Goal: Information Seeking & Learning: Learn about a topic

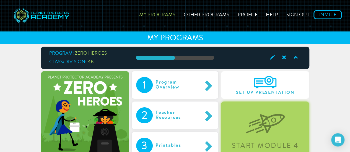
click at [243, 125] on div "Start Module 4" at bounding box center [265, 131] width 88 height 58
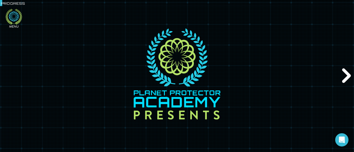
click at [13, 21] on icon at bounding box center [14, 16] width 10 height 10
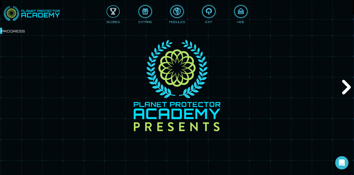
click at [111, 11] on div at bounding box center [113, 11] width 12 height 9
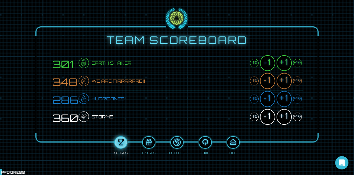
click at [298, 81] on div "+10" at bounding box center [297, 80] width 9 height 9
drag, startPoint x: 297, startPoint y: 98, endPoint x: 299, endPoint y: 99, distance: 3.0
click at [299, 99] on div "+10" at bounding box center [297, 98] width 9 height 9
click at [285, 103] on div "+1" at bounding box center [284, 99] width 15 height 16
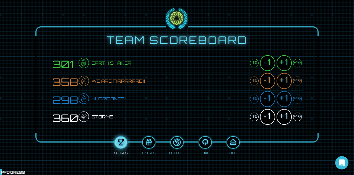
click at [285, 103] on div "+1" at bounding box center [284, 99] width 15 height 16
click at [296, 114] on div "+10" at bounding box center [297, 116] width 9 height 9
click at [285, 119] on div "+1" at bounding box center [284, 117] width 15 height 16
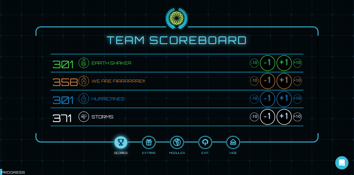
click at [285, 119] on div "+1" at bounding box center [284, 117] width 15 height 16
click at [297, 97] on div "+10" at bounding box center [297, 98] width 9 height 9
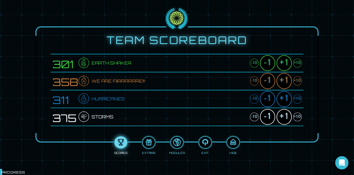
click at [286, 101] on div "+1" at bounding box center [284, 99] width 15 height 16
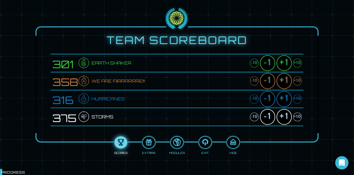
click at [298, 62] on div "+10" at bounding box center [297, 63] width 9 height 9
click at [284, 64] on div "+1" at bounding box center [284, 63] width 15 height 16
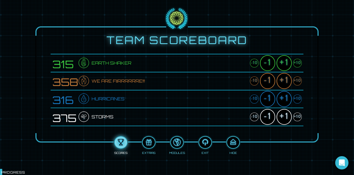
click at [284, 64] on div "+1" at bounding box center [284, 63] width 15 height 16
click at [298, 118] on div "+10" at bounding box center [297, 116] width 9 height 9
click at [297, 98] on div "+10" at bounding box center [297, 98] width 9 height 9
click at [296, 118] on div "+10" at bounding box center [297, 116] width 9 height 9
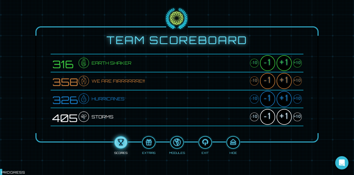
click at [297, 80] on div "+10" at bounding box center [297, 80] width 9 height 9
click at [234, 141] on div at bounding box center [233, 141] width 12 height 9
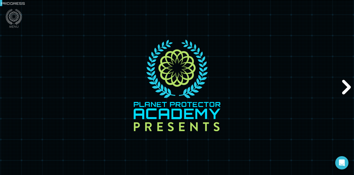
click at [341, 84] on div "Next" at bounding box center [345, 87] width 17 height 52
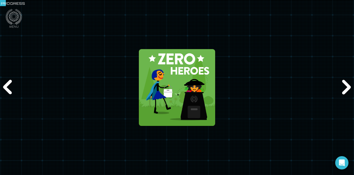
click at [341, 84] on div "Next" at bounding box center [345, 87] width 17 height 52
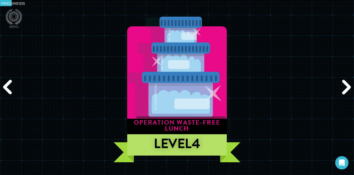
drag, startPoint x: 345, startPoint y: 89, endPoint x: 351, endPoint y: 89, distance: 6.1
click at [351, 89] on div "Next" at bounding box center [345, 87] width 17 height 52
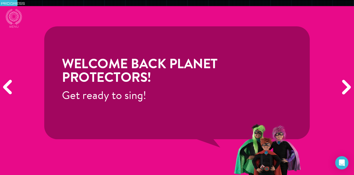
click at [346, 88] on div "Next" at bounding box center [345, 87] width 17 height 52
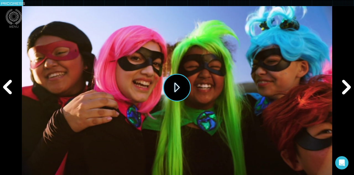
click at [170, 89] on button "Play" at bounding box center [177, 88] width 28 height 28
click at [13, 19] on icon at bounding box center [14, 17] width 17 height 16
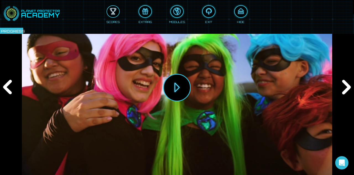
click at [111, 10] on div at bounding box center [113, 11] width 12 height 9
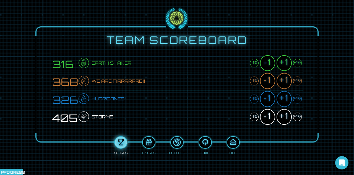
click at [297, 63] on div "+10" at bounding box center [297, 63] width 9 height 9
click at [298, 80] on div "+10" at bounding box center [297, 80] width 9 height 9
click at [297, 100] on div "+10" at bounding box center [297, 98] width 9 height 9
click at [299, 116] on div "+10" at bounding box center [297, 116] width 9 height 9
click at [298, 100] on div "+10" at bounding box center [297, 98] width 9 height 9
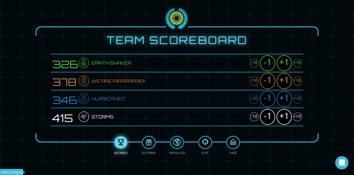
click at [299, 80] on div "+10" at bounding box center [297, 80] width 9 height 9
click at [298, 101] on div "+10" at bounding box center [297, 98] width 9 height 9
drag, startPoint x: 299, startPoint y: 80, endPoint x: 301, endPoint y: 82, distance: 3.3
click at [301, 82] on div "+10" at bounding box center [297, 80] width 9 height 9
click at [298, 61] on div "+10" at bounding box center [297, 63] width 9 height 9
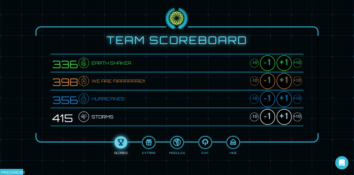
click at [300, 61] on div "+10" at bounding box center [297, 63] width 9 height 9
click at [298, 119] on div "+10" at bounding box center [297, 116] width 9 height 9
click at [234, 145] on div at bounding box center [233, 141] width 12 height 9
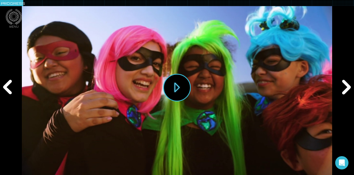
click at [347, 87] on div "Next" at bounding box center [345, 87] width 17 height 52
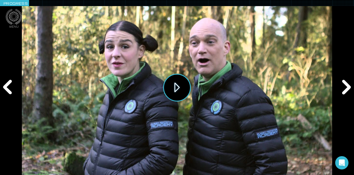
click at [172, 83] on button "Play" at bounding box center [177, 88] width 28 height 28
click at [343, 87] on div "Next" at bounding box center [345, 87] width 17 height 52
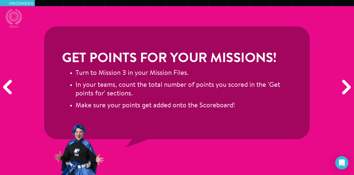
click at [343, 87] on div "Next" at bounding box center [345, 87] width 17 height 52
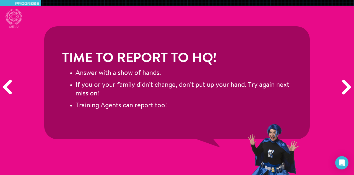
click at [343, 87] on div "Next" at bounding box center [345, 87] width 17 height 52
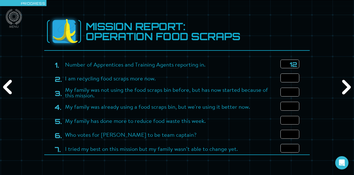
type input "12"
click at [289, 79] on input "number" at bounding box center [289, 77] width 19 height 9
click at [289, 79] on input "12" at bounding box center [289, 77] width 19 height 9
type input "12"
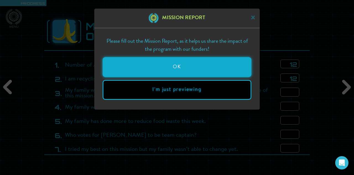
click at [190, 70] on button "OK" at bounding box center [177, 67] width 149 height 20
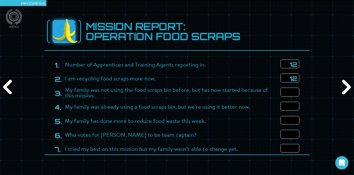
click at [294, 78] on input "12" at bounding box center [289, 77] width 19 height 9
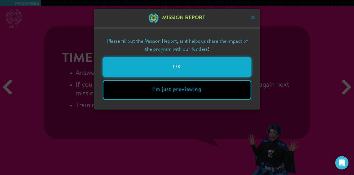
click at [242, 66] on button "OK" at bounding box center [177, 67] width 149 height 20
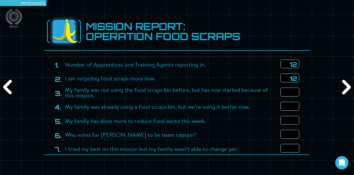
click at [293, 79] on input "12" at bounding box center [289, 77] width 19 height 9
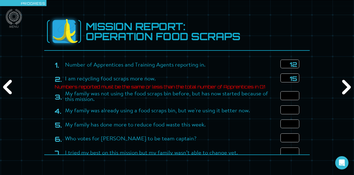
type input "15"
click at [294, 63] on input "12" at bounding box center [289, 63] width 19 height 9
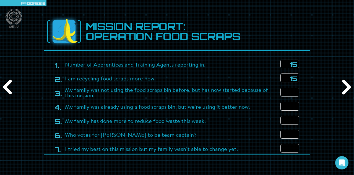
type input "15"
click at [289, 93] on input "number" at bounding box center [289, 91] width 19 height 9
click at [285, 107] on input "number" at bounding box center [289, 106] width 19 height 9
click at [296, 90] on input "15" at bounding box center [289, 91] width 19 height 9
type input "10"
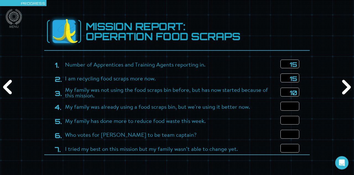
click at [287, 108] on input "number" at bounding box center [289, 106] width 19 height 9
type input "5"
click at [290, 123] on input "number" at bounding box center [289, 120] width 19 height 9
type input "15"
click at [284, 137] on input "number" at bounding box center [289, 133] width 19 height 9
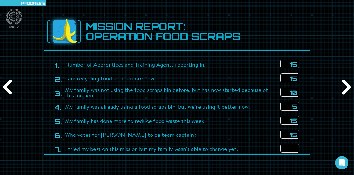
type input "15"
click at [285, 149] on input "number" at bounding box center [289, 148] width 19 height 9
type input "0"
click at [347, 83] on div "Next" at bounding box center [345, 87] width 17 height 52
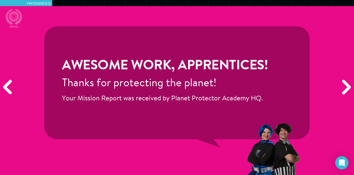
click at [344, 87] on div "Next" at bounding box center [345, 87] width 17 height 52
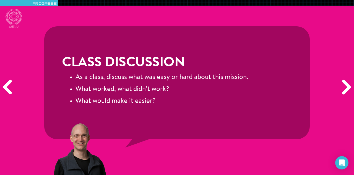
click at [344, 87] on div "Next" at bounding box center [345, 87] width 17 height 52
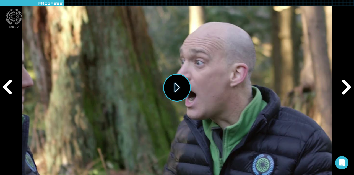
click at [171, 87] on button "Play" at bounding box center [177, 88] width 28 height 28
click at [343, 89] on div "Next" at bounding box center [345, 87] width 17 height 52
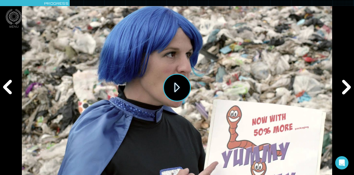
click at [172, 90] on button "Play" at bounding box center [177, 88] width 28 height 28
click at [348, 89] on div "Next" at bounding box center [345, 87] width 17 height 52
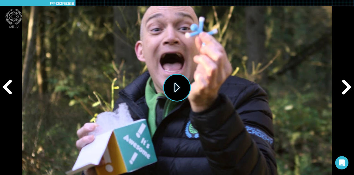
click at [182, 89] on button "Play" at bounding box center [177, 88] width 28 height 28
click at [347, 87] on div "Next" at bounding box center [345, 87] width 17 height 52
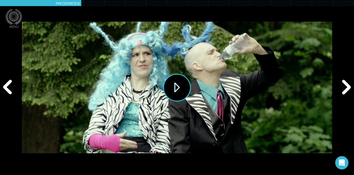
click at [168, 90] on button "Play" at bounding box center [177, 88] width 28 height 28
click at [346, 93] on div "Next" at bounding box center [345, 87] width 17 height 52
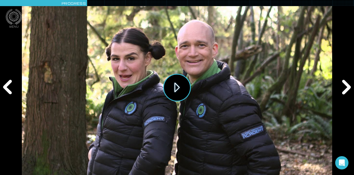
click at [178, 85] on button "Play" at bounding box center [177, 88] width 28 height 28
drag, startPoint x: 351, startPoint y: 88, endPoint x: 229, endPoint y: 76, distance: 122.3
click at [229, 76] on div "Replay" at bounding box center [177, 87] width 310 height 175
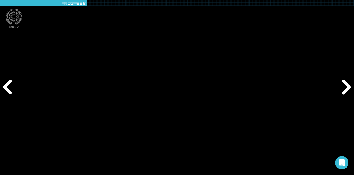
click at [338, 97] on div "Next" at bounding box center [345, 87] width 17 height 52
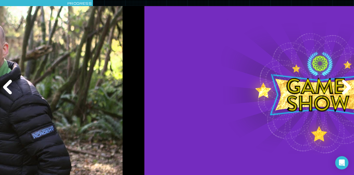
click at [344, 90] on div "Next" at bounding box center [345, 87] width 17 height 52
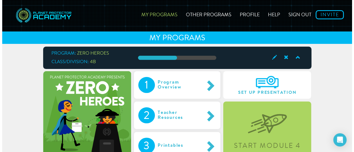
scroll to position [39, 0]
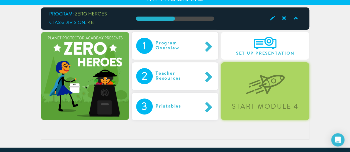
click at [238, 99] on div "Start Module 4" at bounding box center [265, 92] width 88 height 58
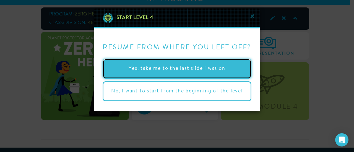
click at [162, 72] on button "Yes, take me to the last slide I was on" at bounding box center [177, 69] width 149 height 20
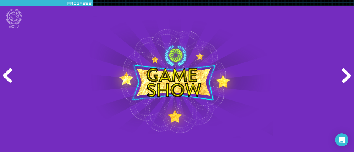
click at [349, 78] on div "Next" at bounding box center [345, 76] width 17 height 46
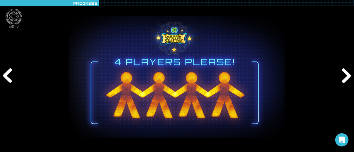
click at [349, 78] on div "Next" at bounding box center [345, 76] width 17 height 46
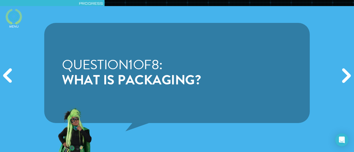
click at [15, 14] on icon at bounding box center [14, 16] width 10 height 10
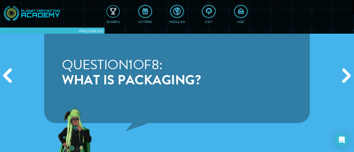
click at [112, 14] on div at bounding box center [113, 11] width 12 height 9
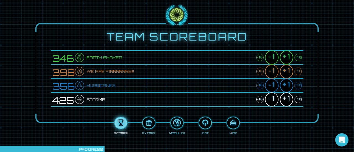
click at [286, 56] on div "+1" at bounding box center [286, 58] width 13 height 14
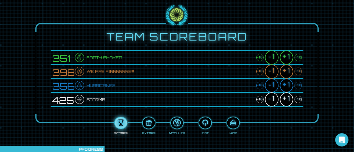
click at [287, 72] on div "+1" at bounding box center [286, 72] width 13 height 14
click at [288, 82] on div "+1" at bounding box center [286, 86] width 13 height 14
click at [286, 101] on div "+1" at bounding box center [286, 100] width 13 height 14
click at [232, 128] on div at bounding box center [233, 123] width 12 height 9
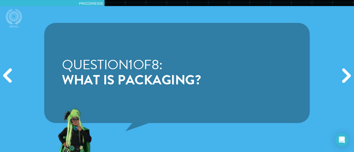
click at [340, 76] on div "Next" at bounding box center [345, 76] width 17 height 46
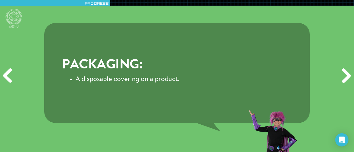
click at [340, 76] on div "Next" at bounding box center [345, 76] width 17 height 46
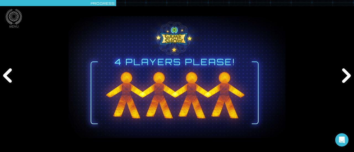
click at [342, 77] on div "Next" at bounding box center [345, 76] width 17 height 46
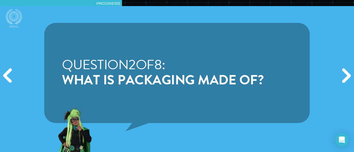
click at [342, 77] on div "Next" at bounding box center [345, 76] width 17 height 46
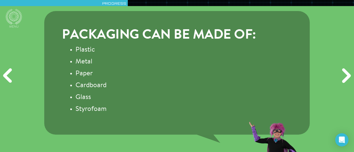
click at [342, 77] on div "Next" at bounding box center [345, 76] width 17 height 46
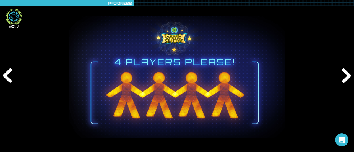
click at [8, 10] on icon at bounding box center [14, 17] width 17 height 16
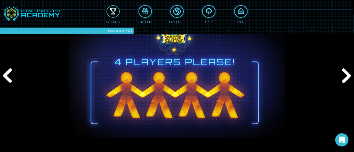
click at [108, 10] on div at bounding box center [113, 11] width 12 height 9
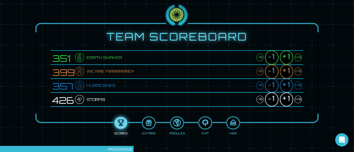
click at [285, 58] on div "+1" at bounding box center [286, 58] width 13 height 14
click at [285, 68] on div "+1" at bounding box center [286, 72] width 13 height 14
click at [287, 81] on div "+1" at bounding box center [286, 86] width 13 height 14
click at [287, 95] on div "+1" at bounding box center [286, 100] width 13 height 14
click at [240, 121] on div "Scores Extras Modules Exit Hide" at bounding box center [177, 124] width 253 height 23
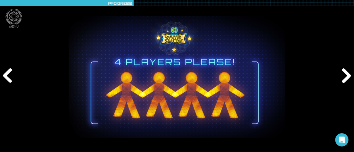
click at [339, 81] on div "Next" at bounding box center [345, 76] width 17 height 46
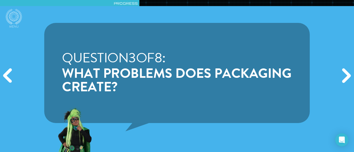
click at [9, 76] on div "Previous" at bounding box center [8, 76] width 17 height 46
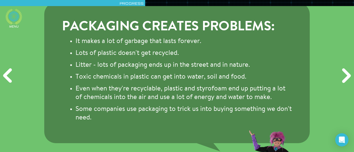
click at [17, 19] on icon at bounding box center [14, 16] width 10 height 10
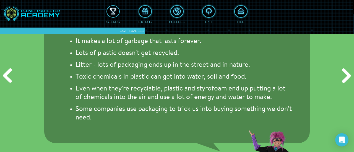
click at [111, 14] on div at bounding box center [113, 11] width 12 height 9
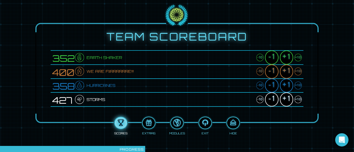
click at [286, 59] on div "+1" at bounding box center [286, 58] width 13 height 14
click at [287, 74] on div "+1" at bounding box center [286, 72] width 13 height 14
click at [287, 85] on div "+1" at bounding box center [286, 86] width 13 height 14
click at [287, 100] on div "+1" at bounding box center [286, 100] width 13 height 14
click at [234, 121] on div at bounding box center [233, 123] width 12 height 9
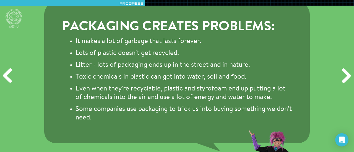
click at [345, 76] on div "Next" at bounding box center [345, 76] width 17 height 46
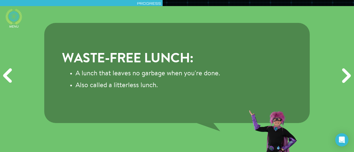
click at [18, 16] on icon at bounding box center [14, 16] width 10 height 10
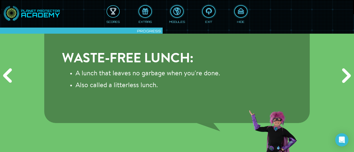
click at [116, 14] on div at bounding box center [113, 11] width 12 height 9
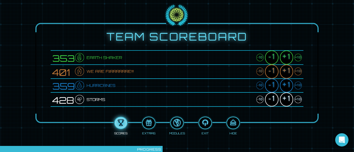
click at [300, 58] on div "+10" at bounding box center [298, 58] width 7 height 8
click at [298, 72] on div "+10" at bounding box center [298, 72] width 7 height 8
click at [300, 85] on div "+10" at bounding box center [298, 86] width 7 height 8
click at [298, 99] on div "+10" at bounding box center [298, 100] width 7 height 8
click at [233, 122] on div at bounding box center [233, 123] width 12 height 9
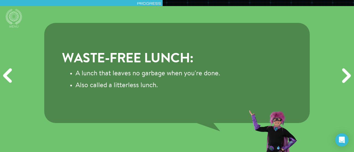
click at [344, 74] on div "Next" at bounding box center [345, 76] width 17 height 46
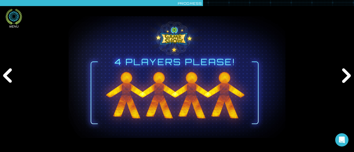
click at [22, 20] on icon at bounding box center [14, 17] width 17 height 16
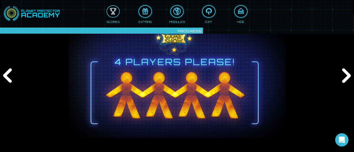
click at [114, 13] on div at bounding box center [113, 11] width 12 height 9
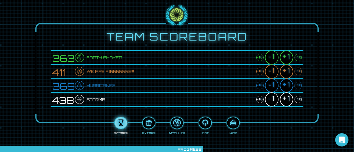
click at [289, 58] on div "+1" at bounding box center [286, 58] width 13 height 14
click at [287, 71] on div "+1" at bounding box center [286, 72] width 13 height 14
click at [287, 90] on div "+1" at bounding box center [286, 86] width 13 height 14
click at [286, 99] on div "+1" at bounding box center [286, 100] width 13 height 14
click at [236, 125] on div at bounding box center [233, 123] width 12 height 9
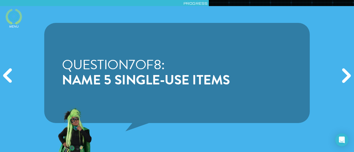
click at [15, 17] on icon at bounding box center [14, 17] width 17 height 16
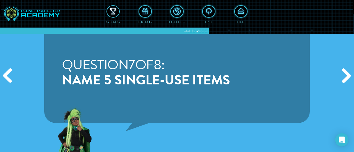
click at [113, 14] on div at bounding box center [113, 11] width 12 height 9
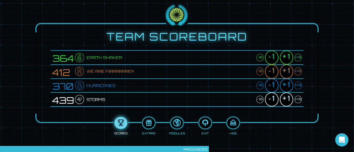
click at [286, 87] on div "+1" at bounding box center [286, 86] width 13 height 14
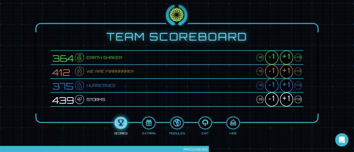
click at [286, 97] on div "+1" at bounding box center [286, 100] width 13 height 14
click at [289, 71] on div "+1" at bounding box center [286, 72] width 13 height 14
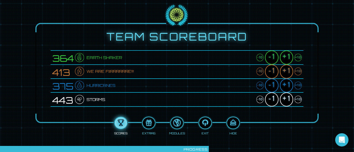
click at [289, 71] on div "+1" at bounding box center [286, 72] width 13 height 14
click at [289, 56] on div "+1" at bounding box center [286, 58] width 13 height 14
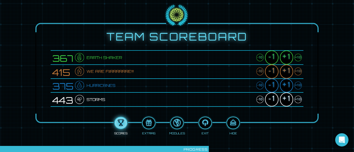
click at [289, 71] on div "+1" at bounding box center [286, 72] width 13 height 14
click at [236, 124] on div at bounding box center [233, 123] width 12 height 9
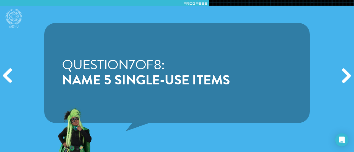
click at [345, 78] on div "Next" at bounding box center [345, 76] width 17 height 46
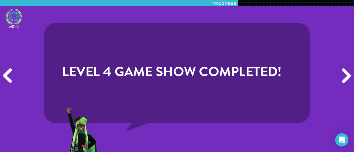
click at [17, 22] on icon at bounding box center [14, 17] width 17 height 16
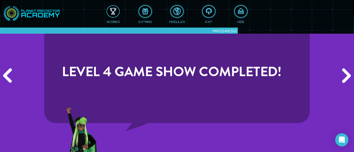
click at [118, 14] on div at bounding box center [113, 11] width 12 height 9
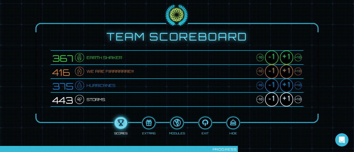
click at [286, 58] on div "+1" at bounding box center [286, 58] width 13 height 14
click at [286, 70] on div "+1" at bounding box center [286, 72] width 13 height 14
click at [287, 85] on div "+1" at bounding box center [286, 86] width 13 height 14
click at [288, 95] on div "+1" at bounding box center [286, 100] width 13 height 14
click at [237, 124] on div at bounding box center [233, 123] width 12 height 9
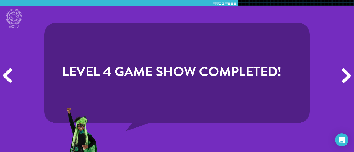
click at [341, 74] on div "Next" at bounding box center [345, 76] width 17 height 46
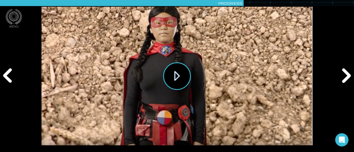
click at [174, 74] on button "Play" at bounding box center [177, 77] width 28 height 28
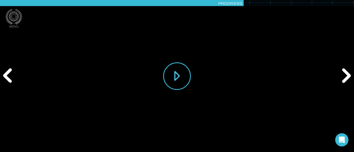
click at [303, 145] on div "Play" at bounding box center [176, 76] width 271 height 152
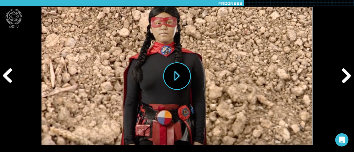
click at [344, 76] on div "Next" at bounding box center [345, 76] width 17 height 46
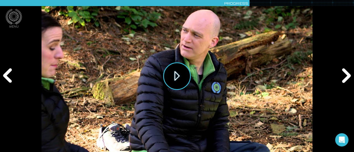
click at [181, 82] on button "Play" at bounding box center [177, 77] width 28 height 28
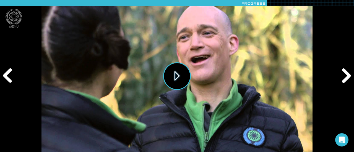
click at [174, 84] on button "Play" at bounding box center [177, 77] width 28 height 28
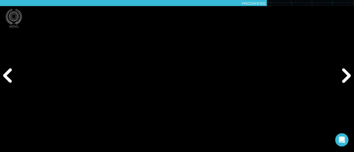
click at [354, 29] on div "Play" at bounding box center [177, 76] width 354 height 152
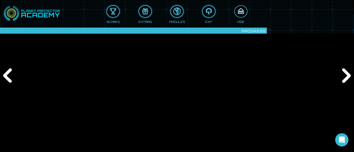
click at [242, 15] on div at bounding box center [241, 11] width 12 height 9
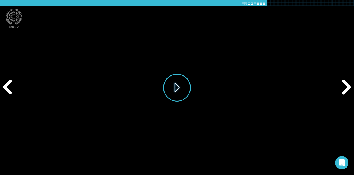
click at [181, 85] on button "Play" at bounding box center [177, 88] width 28 height 28
click at [344, 92] on div "Next" at bounding box center [345, 87] width 17 height 52
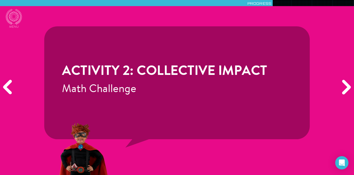
click at [344, 92] on div "Next" at bounding box center [345, 87] width 17 height 52
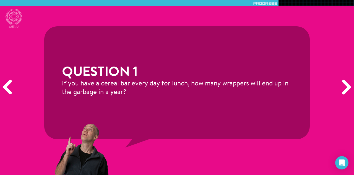
click at [13, 84] on div "Previous" at bounding box center [8, 87] width 17 height 52
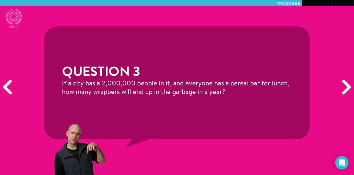
click at [342, 88] on div "Next" at bounding box center [345, 87] width 17 height 52
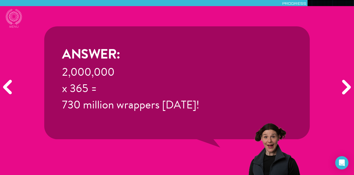
click at [342, 88] on div "Next" at bounding box center [345, 87] width 17 height 52
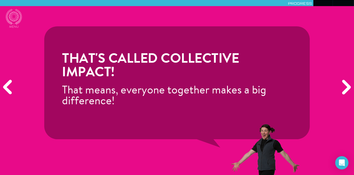
click at [342, 88] on div "Next" at bounding box center [345, 87] width 17 height 52
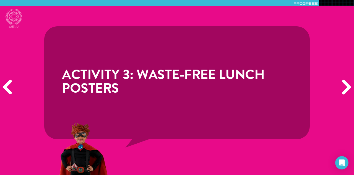
click at [342, 88] on div "Next" at bounding box center [345, 87] width 17 height 52
